Goal: Information Seeking & Learning: Learn about a topic

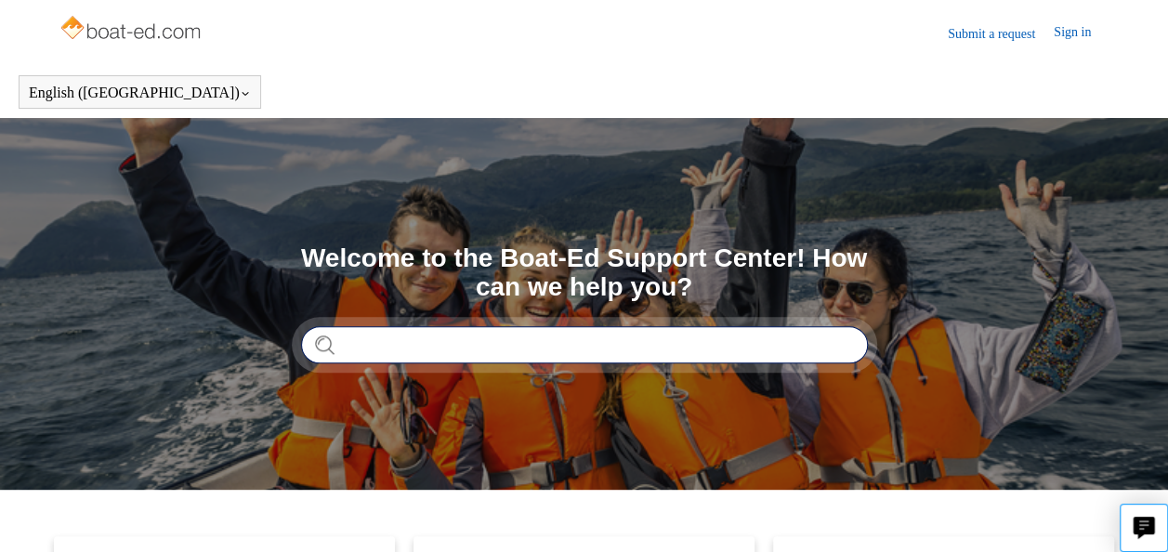
click at [548, 340] on input "Search" at bounding box center [584, 344] width 567 height 37
type input "******"
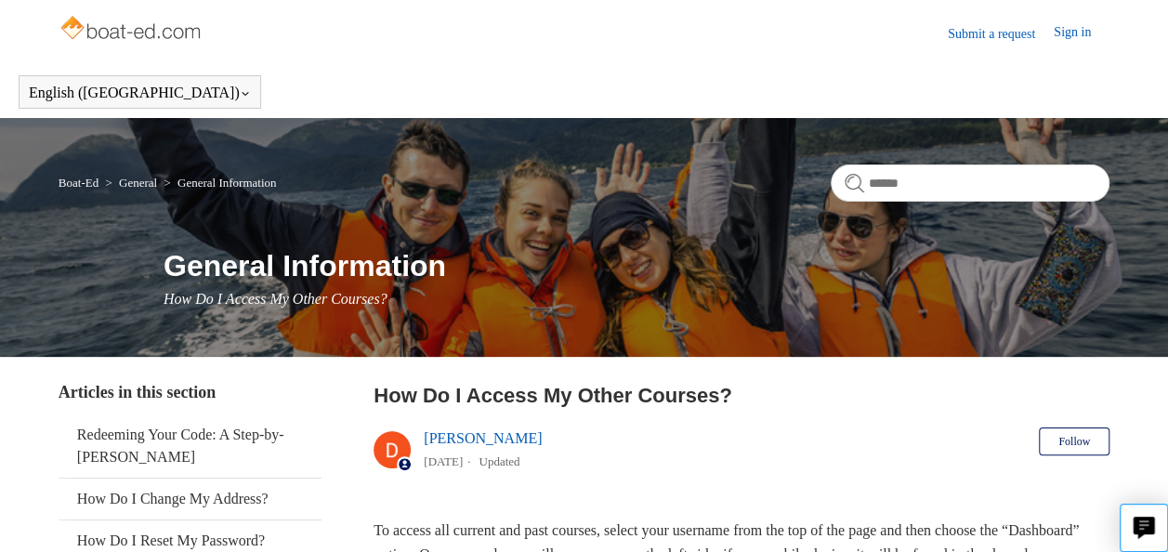
click at [155, 183] on link "General" at bounding box center [138, 183] width 38 height 14
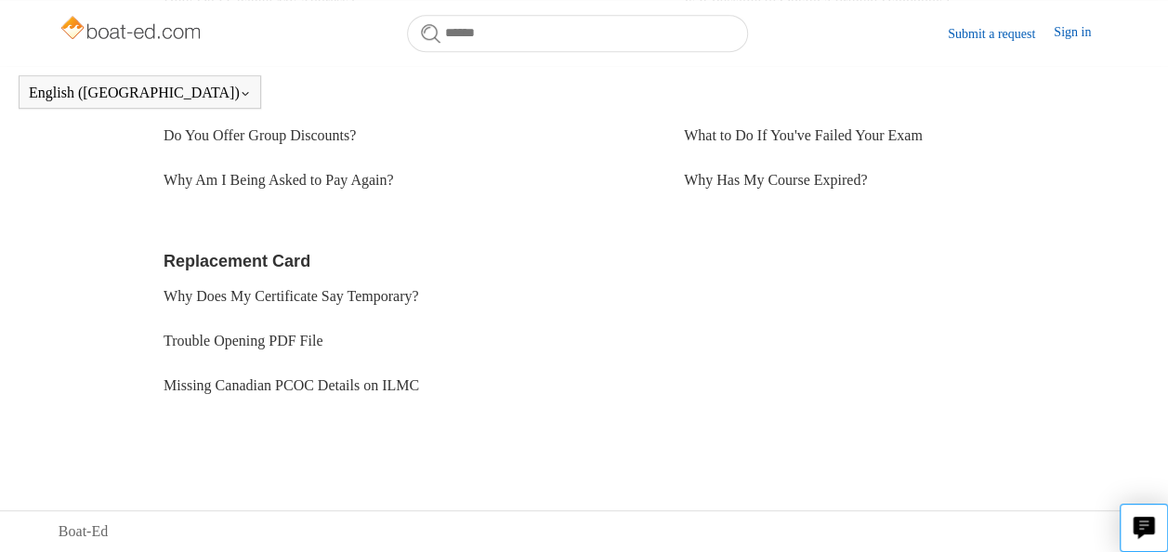
scroll to position [51, 0]
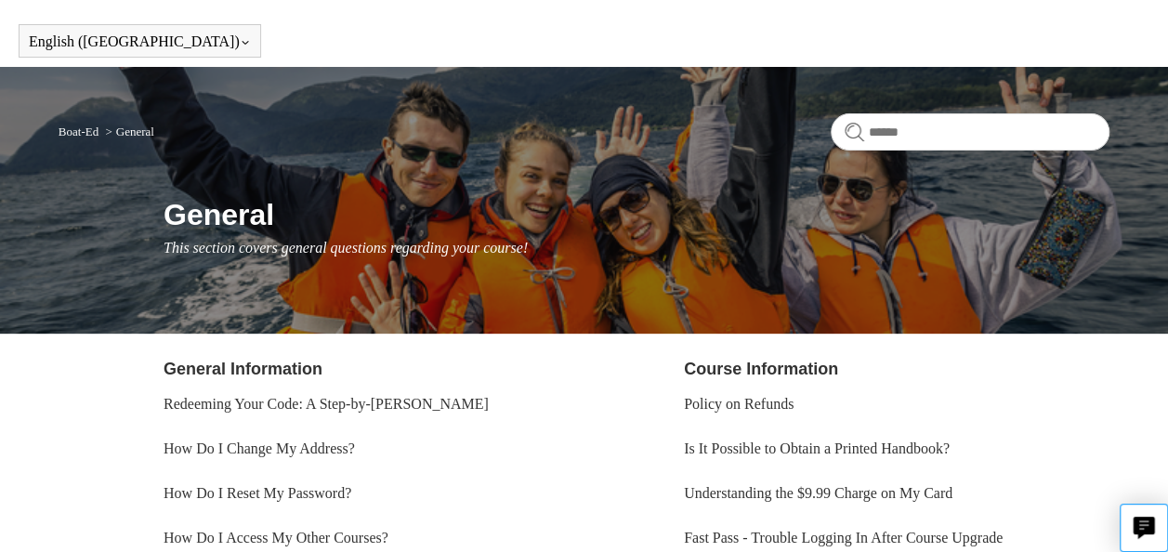
click at [111, 132] on li "General" at bounding box center [127, 132] width 52 height 14
click at [81, 130] on link "Boat-Ed" at bounding box center [79, 132] width 40 height 14
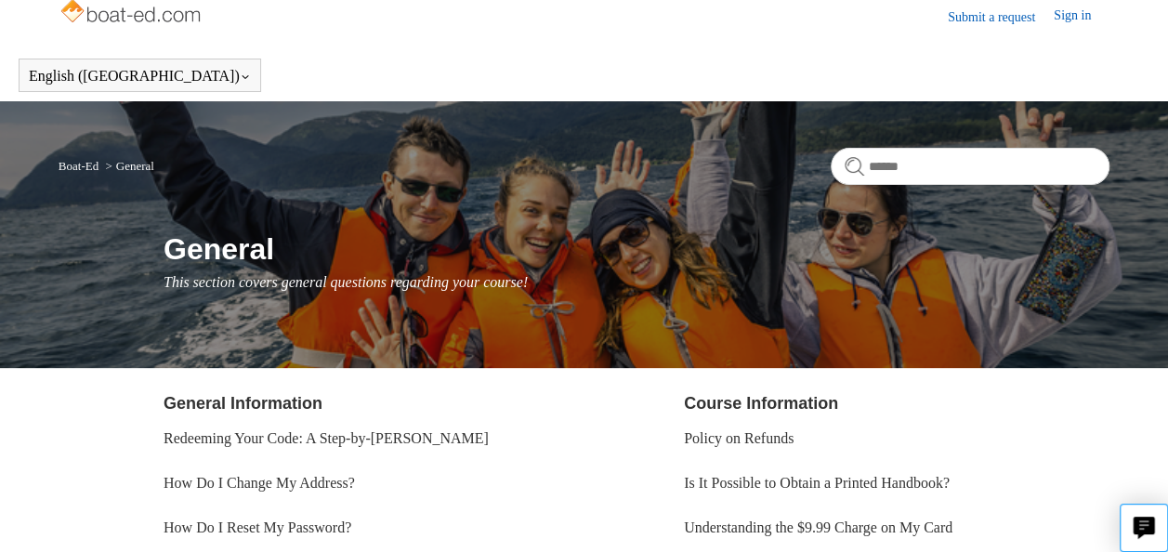
scroll to position [0, 0]
